Goal: Task Accomplishment & Management: Complete application form

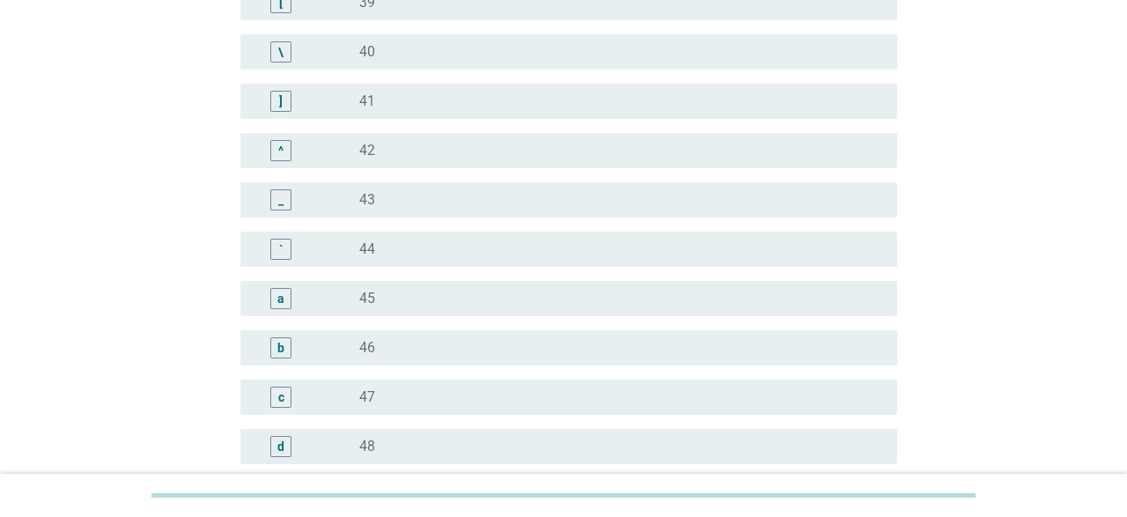
scroll to position [1556, 0]
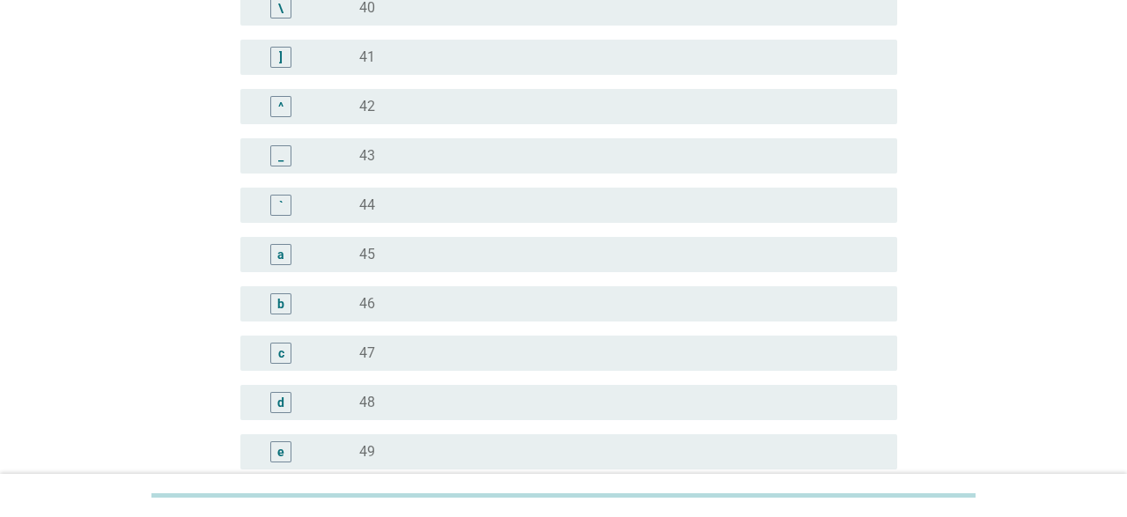
click at [318, 456] on div "e" at bounding box center [306, 451] width 105 height 21
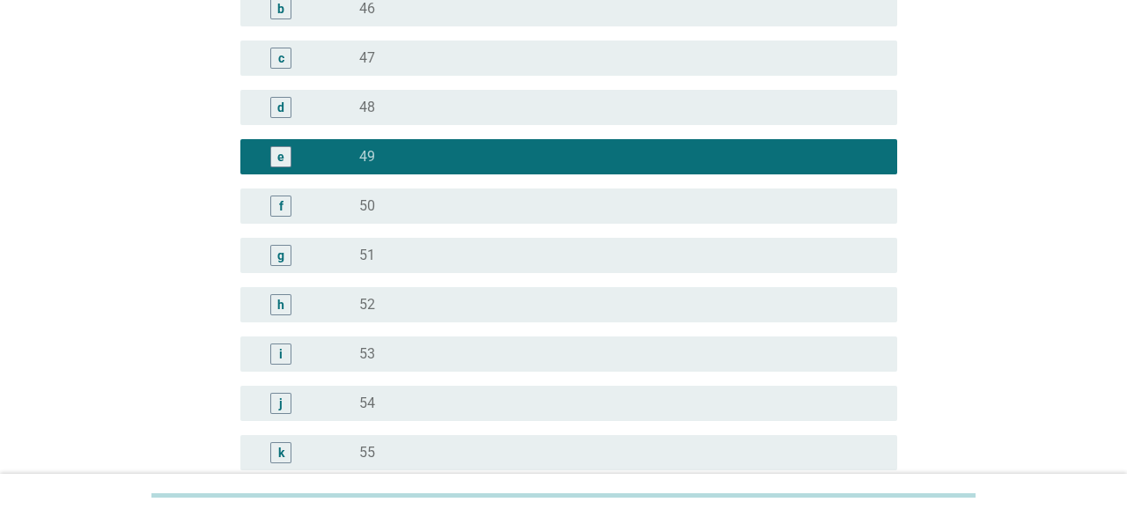
scroll to position [2276, 0]
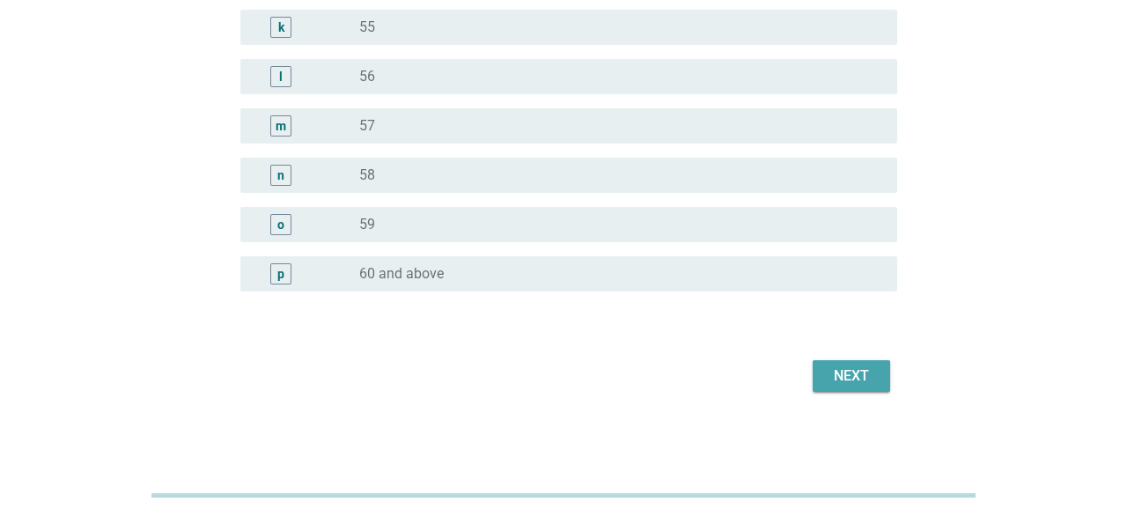
click at [866, 363] on button "Next" at bounding box center [850, 376] width 77 height 32
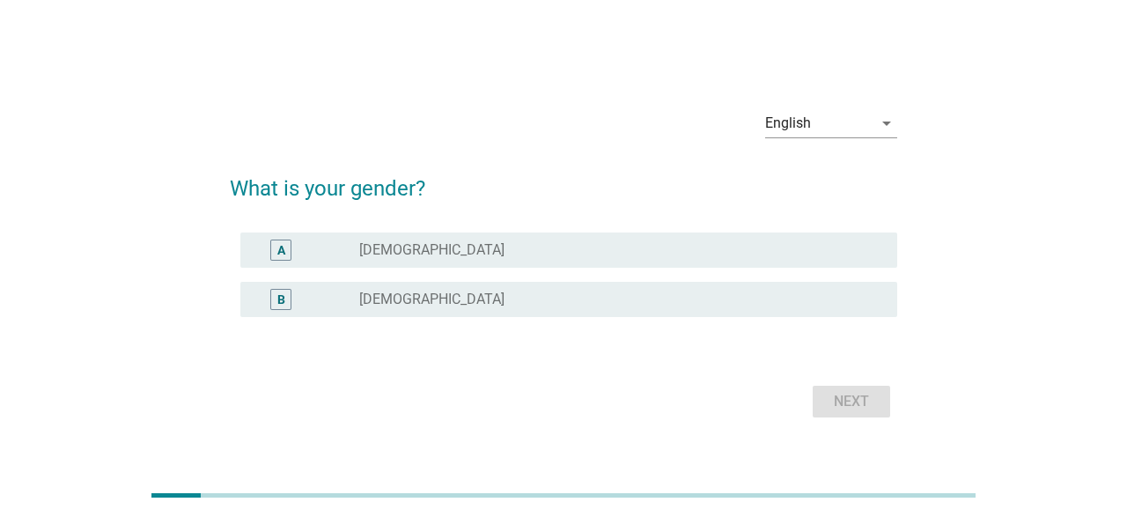
click at [443, 297] on div "radio_button_unchecked [DEMOGRAPHIC_DATA]" at bounding box center [613, 299] width 509 height 18
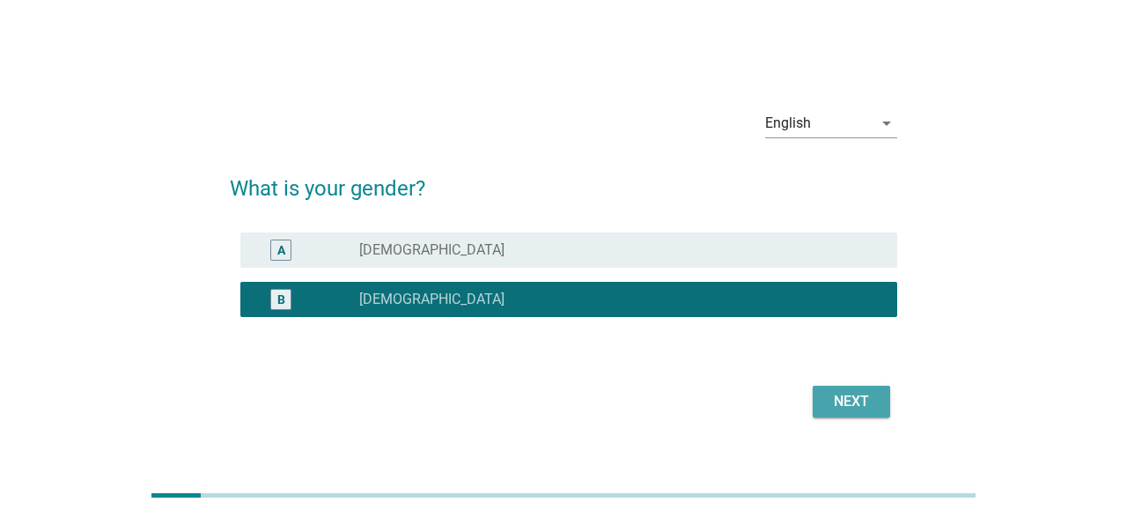
click at [819, 399] on button "Next" at bounding box center [850, 401] width 77 height 32
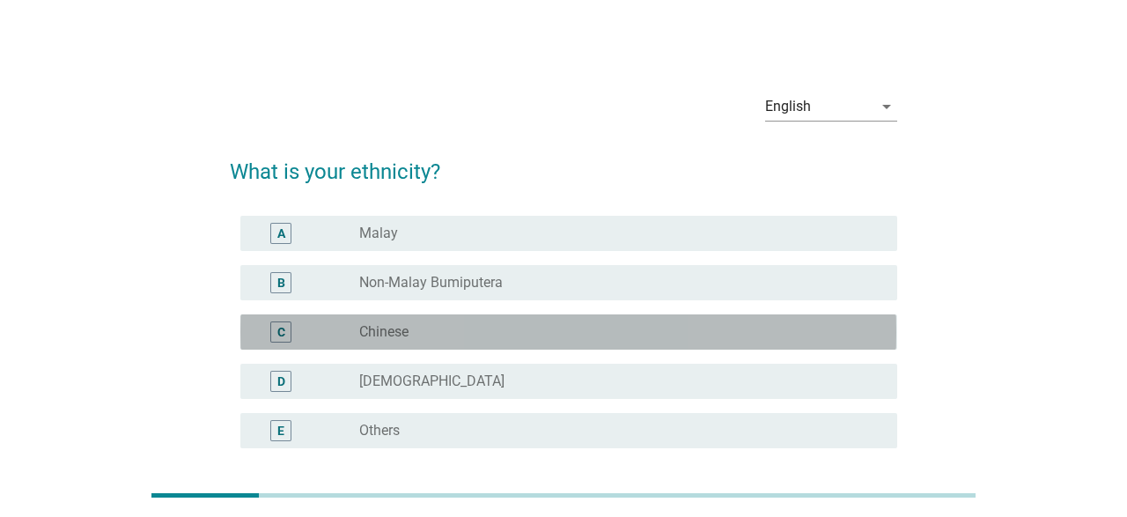
click at [470, 315] on div "C radio_button_unchecked Chinese" at bounding box center [568, 331] width 656 height 35
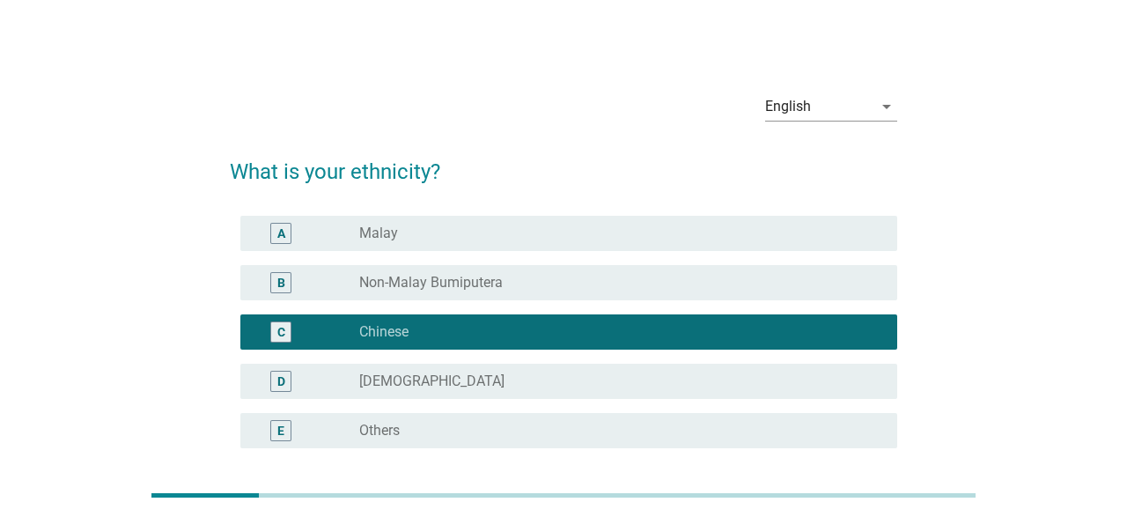
scroll to position [157, 0]
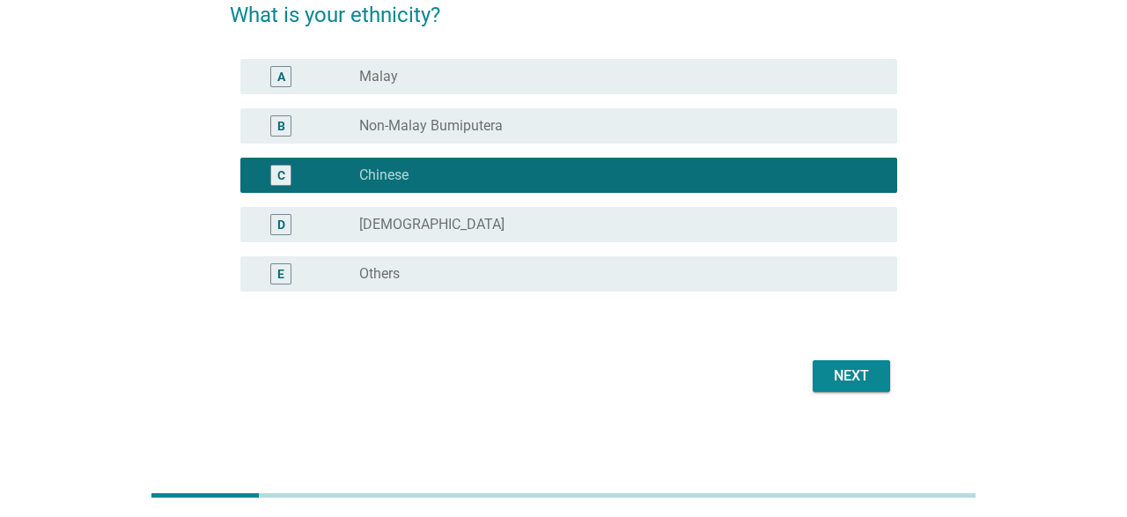
click at [860, 379] on div "Next" at bounding box center [850, 375] width 49 height 21
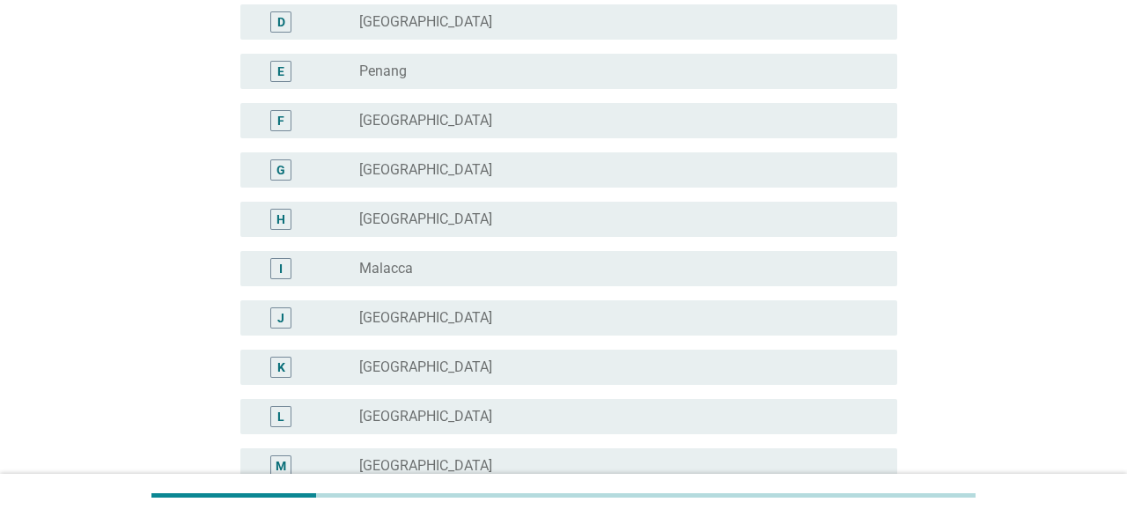
scroll to position [366, 0]
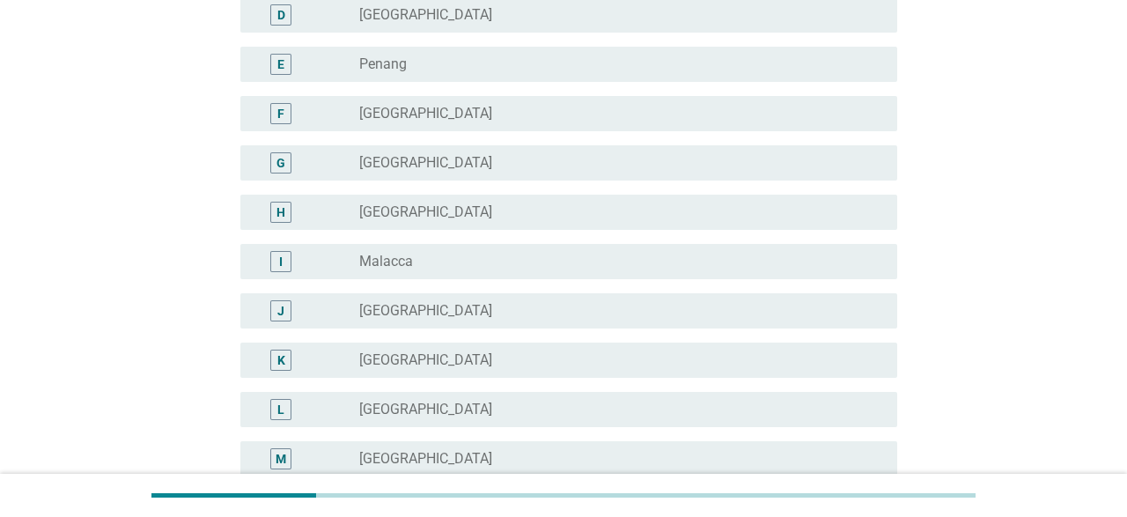
click at [488, 302] on div "radio_button_unchecked [GEOGRAPHIC_DATA]" at bounding box center [613, 311] width 509 height 18
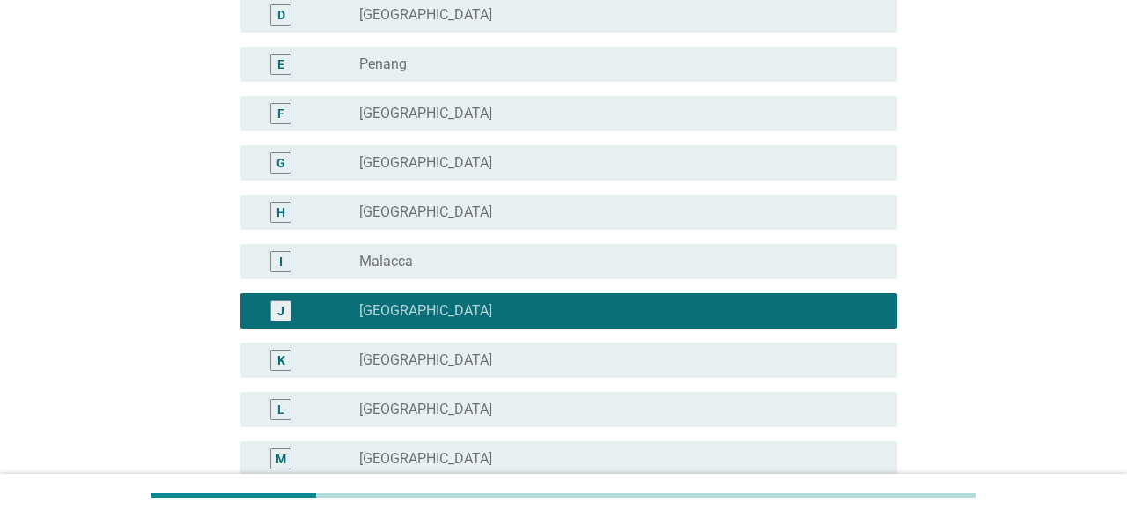
scroll to position [699, 0]
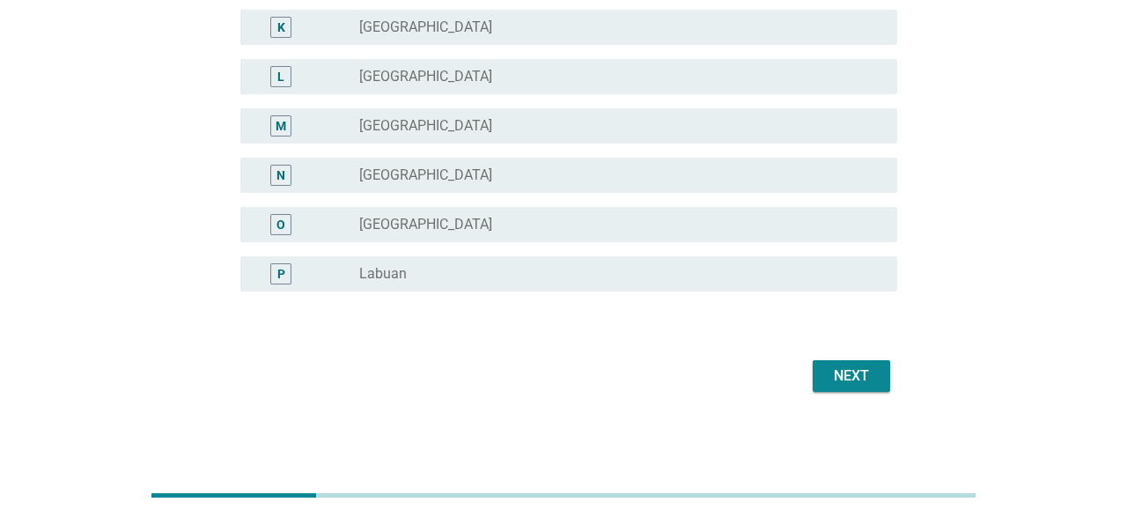
click at [860, 367] on div "Next" at bounding box center [850, 375] width 49 height 21
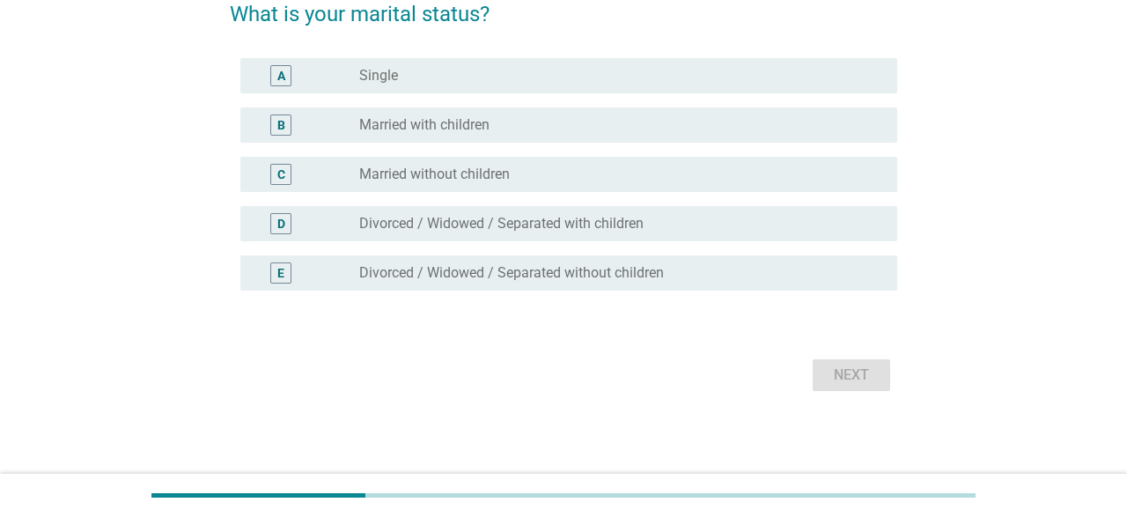
scroll to position [0, 0]
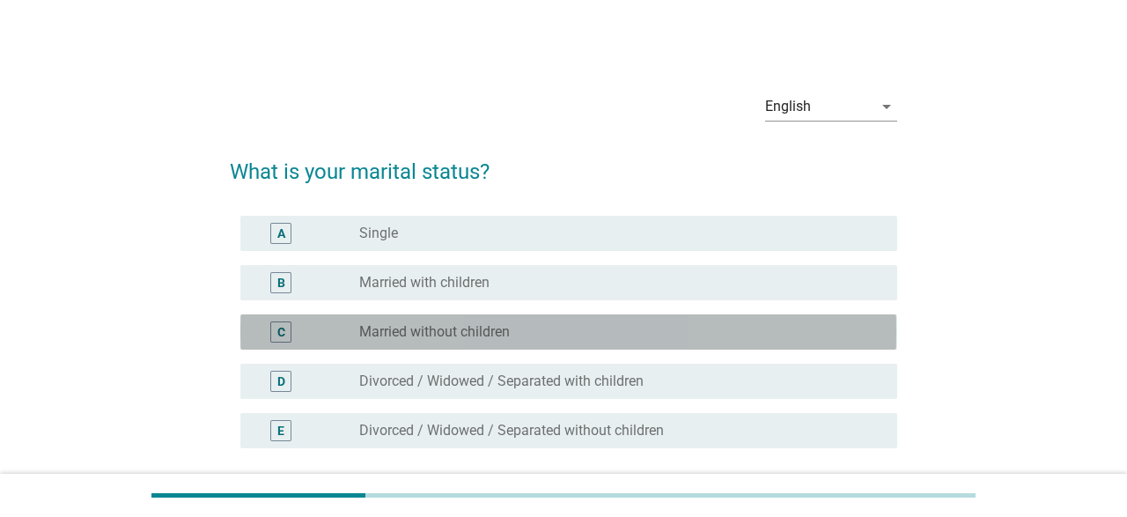
click at [509, 339] on label "Married without children" at bounding box center [434, 332] width 151 height 18
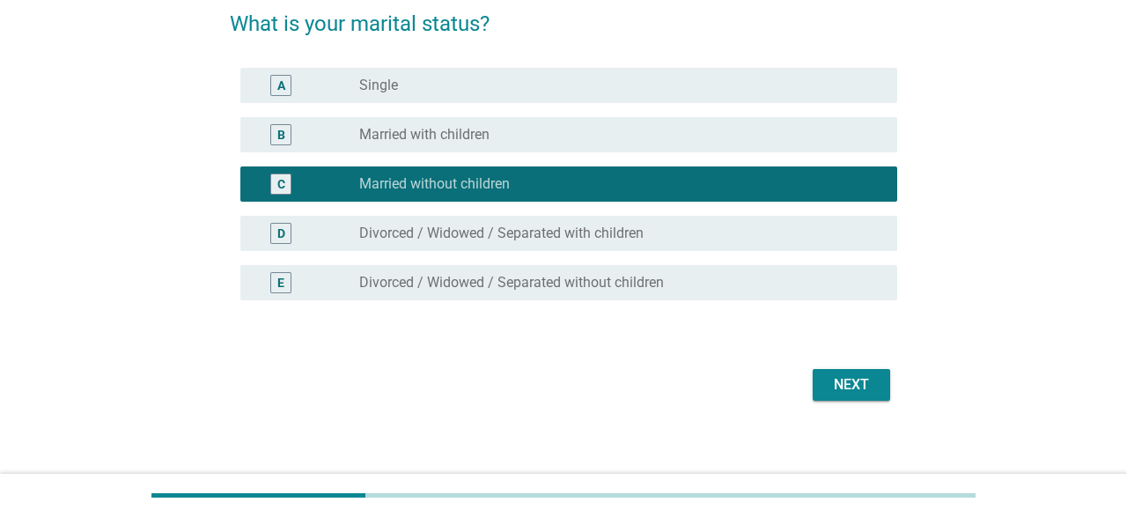
scroll to position [157, 0]
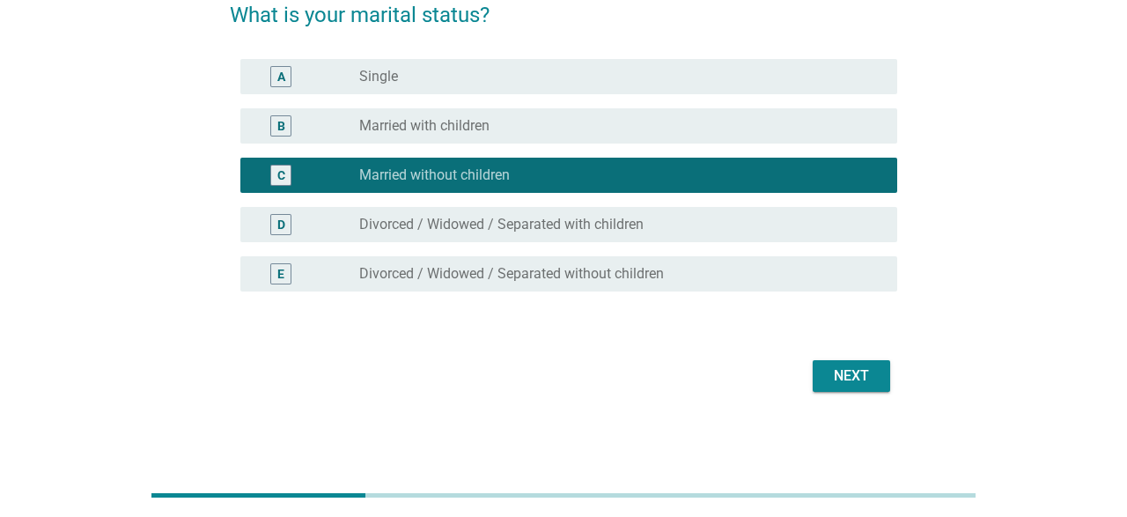
click at [860, 367] on div "Next" at bounding box center [850, 375] width 49 height 21
